Goal: Information Seeking & Learning: Find specific fact

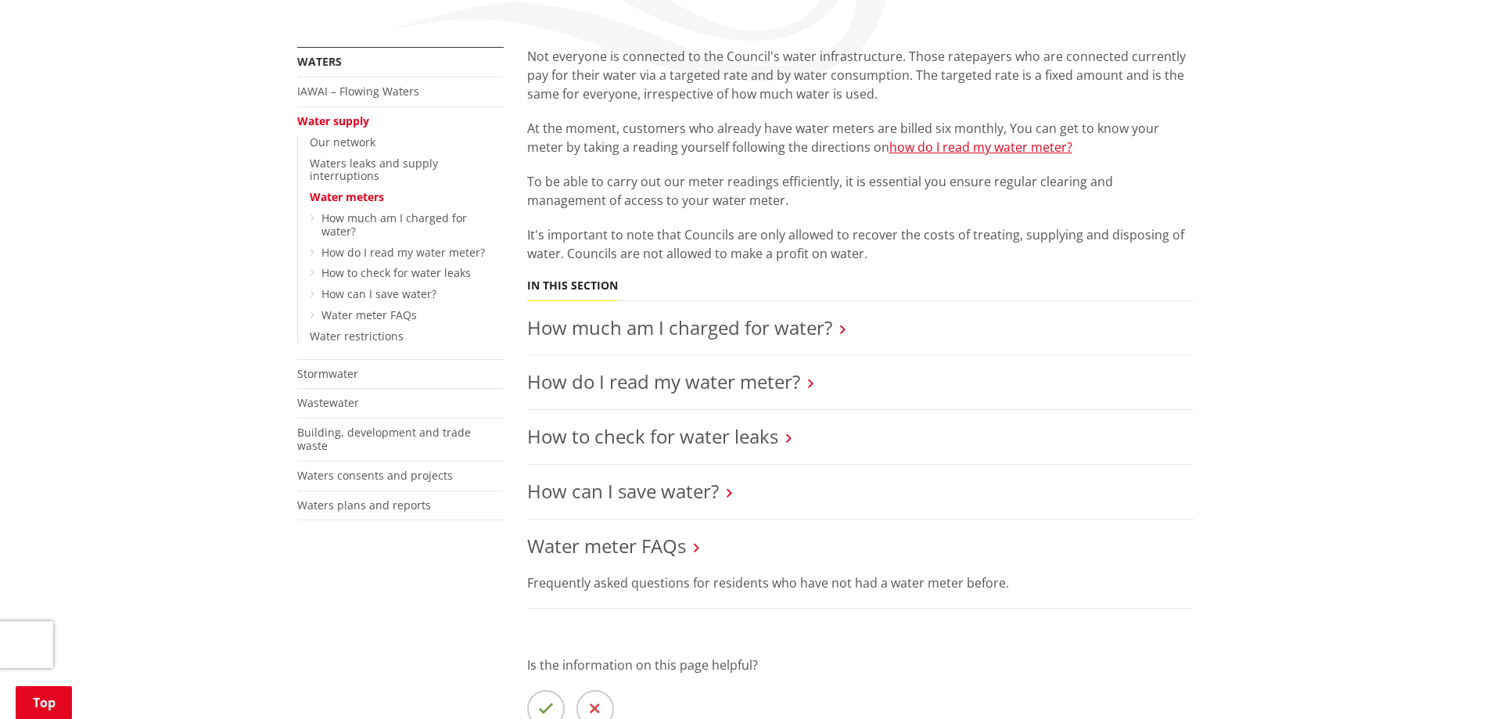
scroll to position [391, 0]
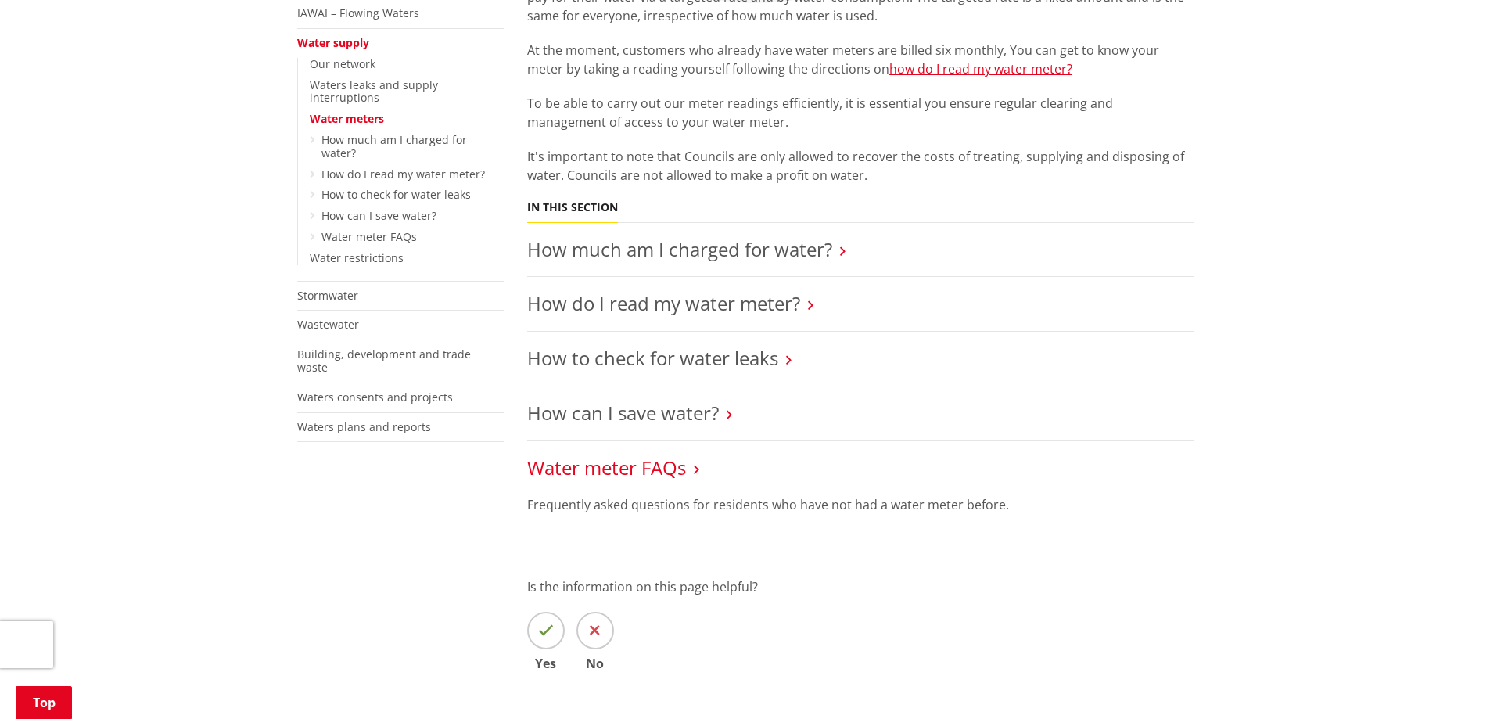
click at [603, 468] on link "Water meter FAQs" at bounding box center [606, 467] width 159 height 26
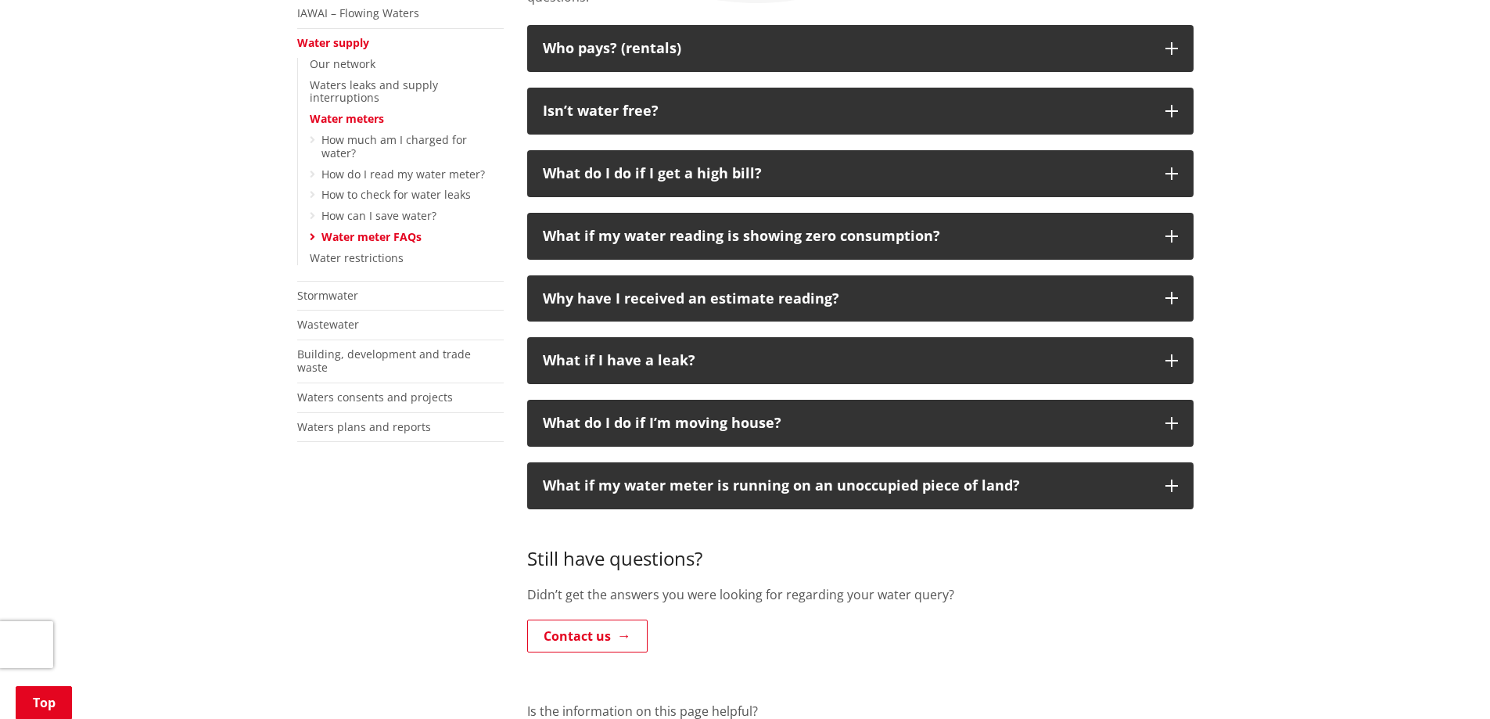
scroll to position [469, 0]
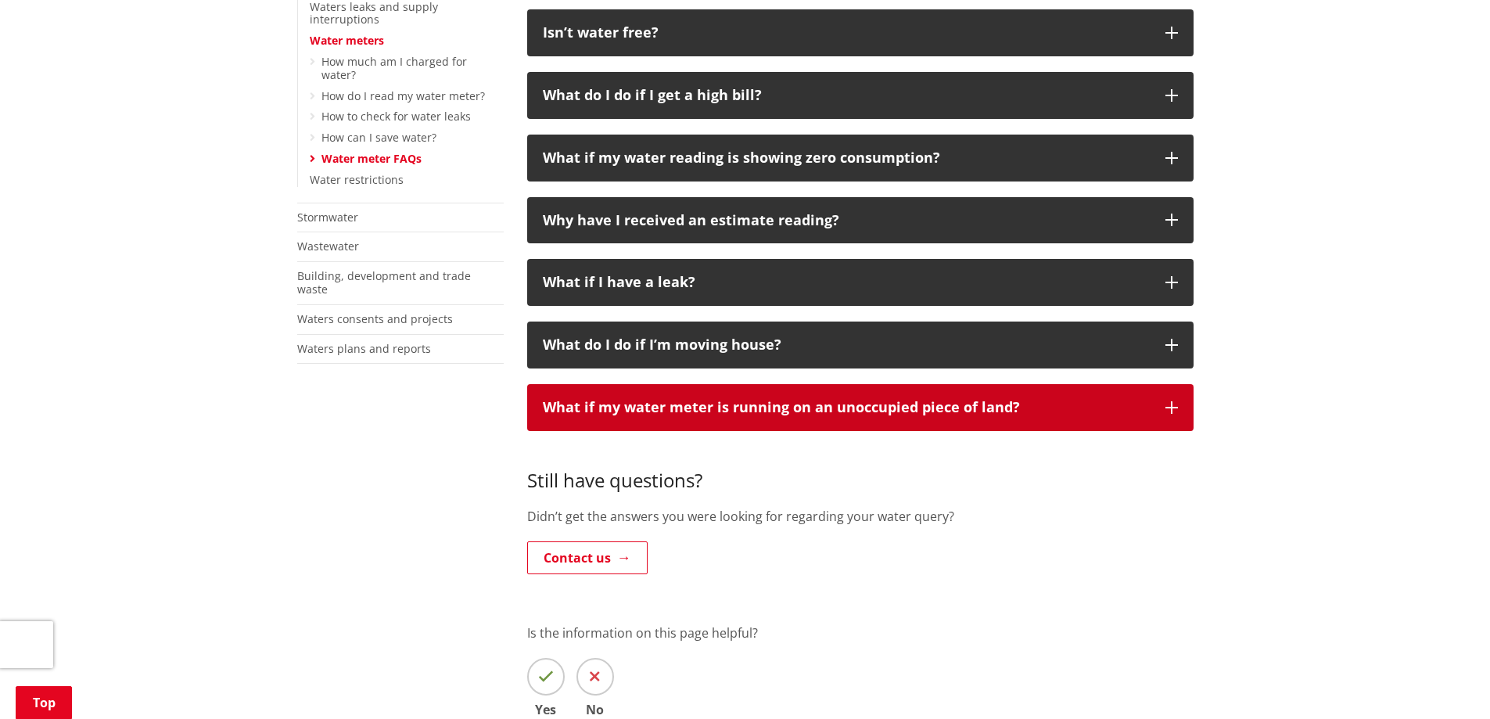
click at [1178, 417] on button "What if my water meter is running on an unoccupied piece of land?" at bounding box center [860, 407] width 666 height 47
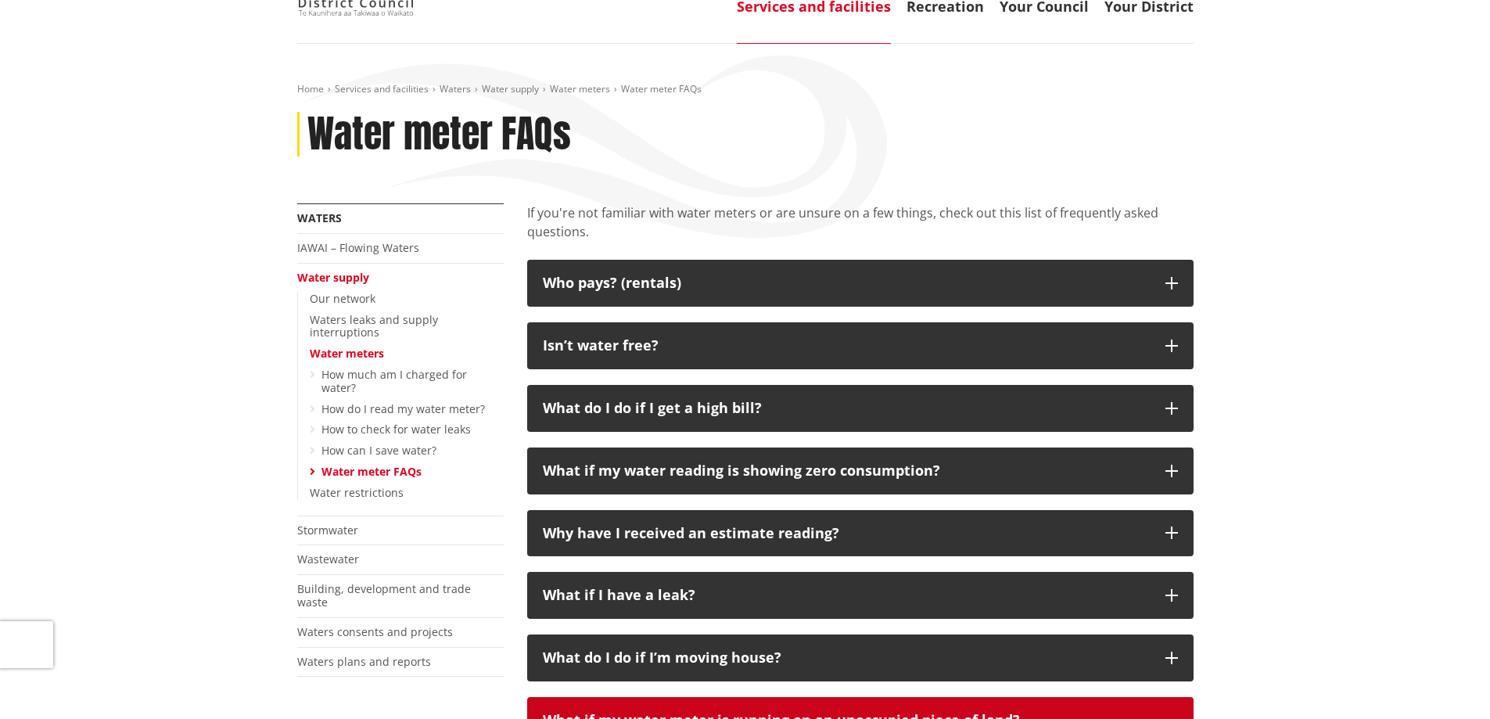
scroll to position [0, 0]
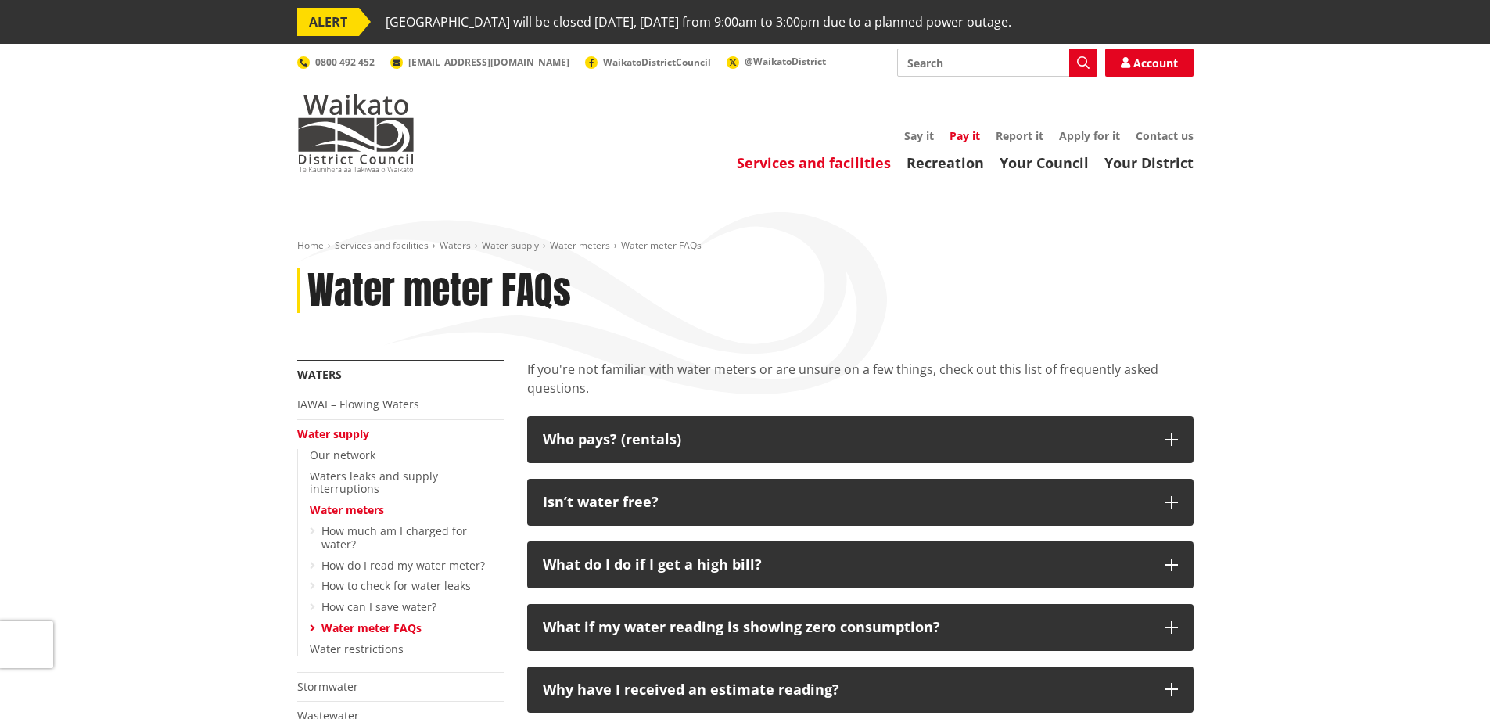
click at [960, 135] on link "Pay it" at bounding box center [965, 135] width 31 height 15
